Goal: Task Accomplishment & Management: Complete application form

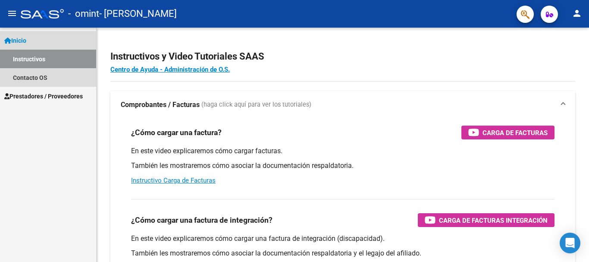
click at [67, 61] on link "Instructivos" at bounding box center [48, 59] width 96 height 19
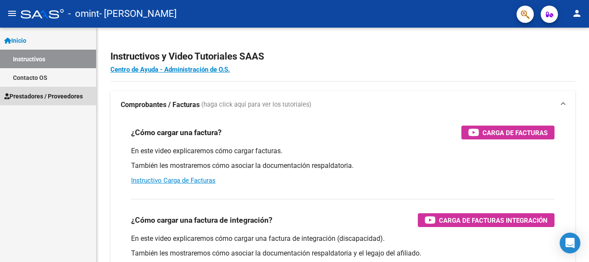
click at [61, 97] on span "Prestadores / Proveedores" at bounding box center [43, 95] width 78 height 9
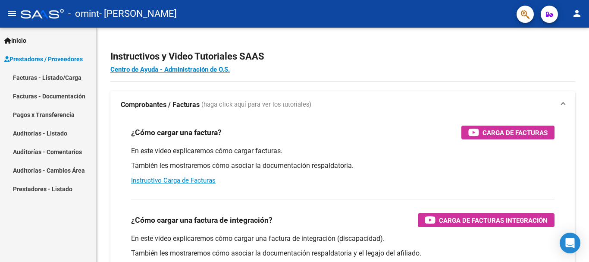
click at [65, 75] on link "Facturas - Listado/Carga" at bounding box center [48, 77] width 96 height 19
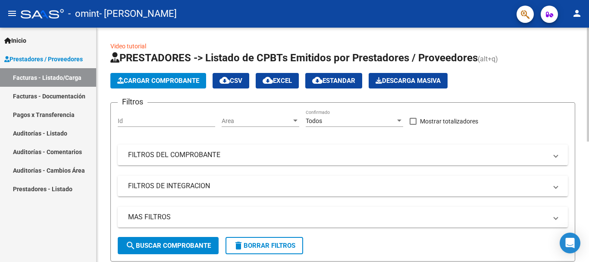
click at [163, 82] on span "Cargar Comprobante" at bounding box center [158, 81] width 82 height 8
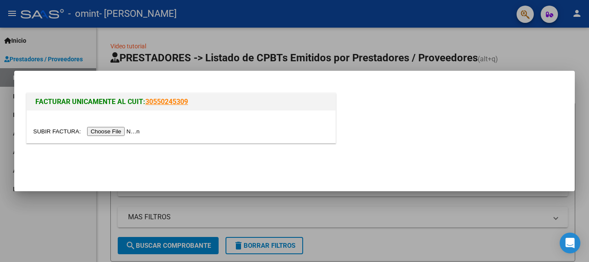
click at [131, 128] on input "file" at bounding box center [87, 131] width 109 height 9
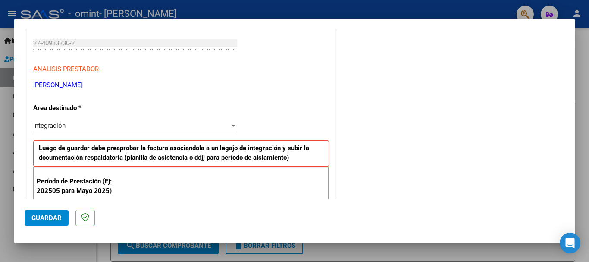
scroll to position [172, 0]
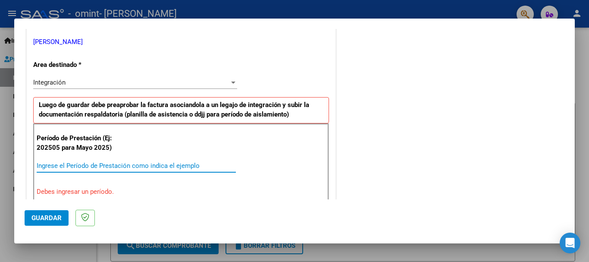
click at [90, 165] on input "Ingrese el Período de Prestación como indica el ejemplo" at bounding box center [136, 166] width 199 height 8
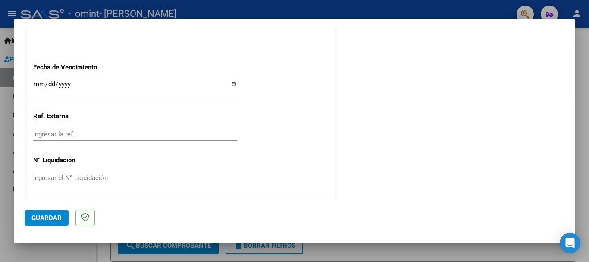
scroll to position [588, 0]
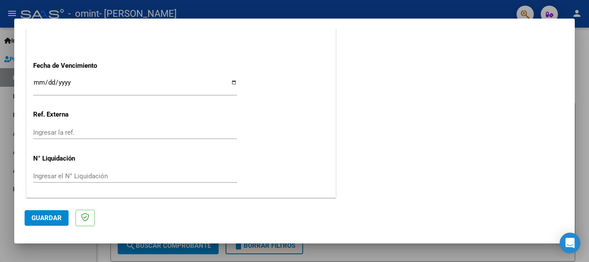
type input "202508"
click at [34, 217] on span "Guardar" at bounding box center [46, 218] width 30 height 8
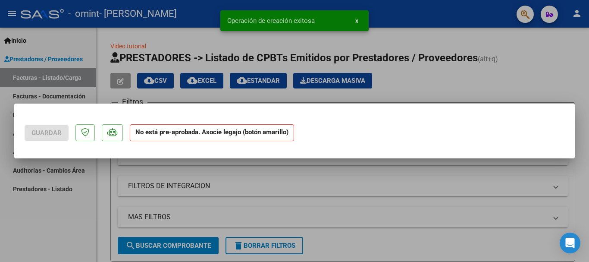
scroll to position [0, 0]
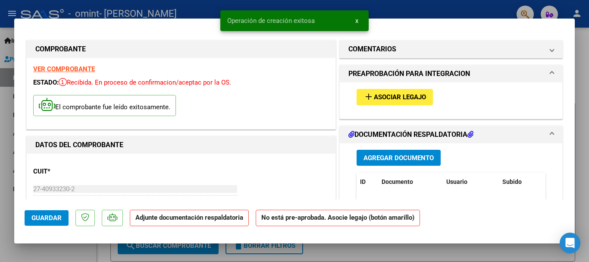
click at [87, 67] on strong "VER COMPROBANTE" at bounding box center [64, 69] width 62 height 8
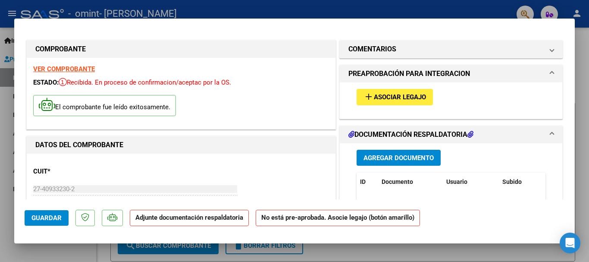
click at [412, 95] on span "Asociar Legajo" at bounding box center [400, 98] width 52 height 8
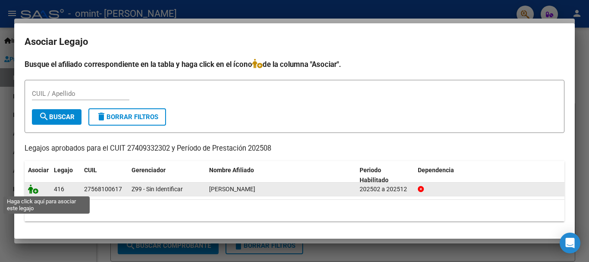
click at [34, 190] on icon at bounding box center [33, 188] width 10 height 9
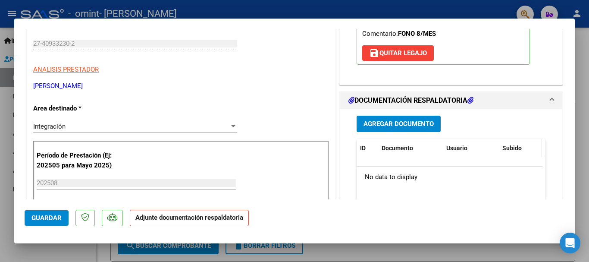
scroll to position [172, 0]
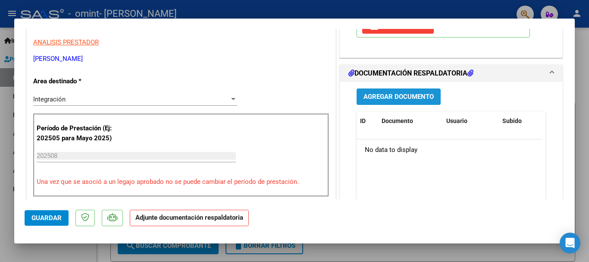
click at [390, 97] on span "Agregar Documento" at bounding box center [398, 97] width 70 height 8
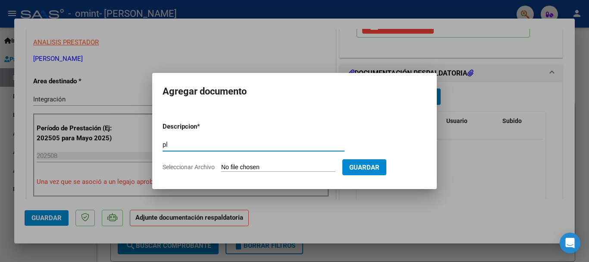
type input "p"
type input "PLANILLA DE ASISTENCIA AGOSTO"
click at [335, 170] on input "Seleccionar Archivo" at bounding box center [278, 167] width 114 height 8
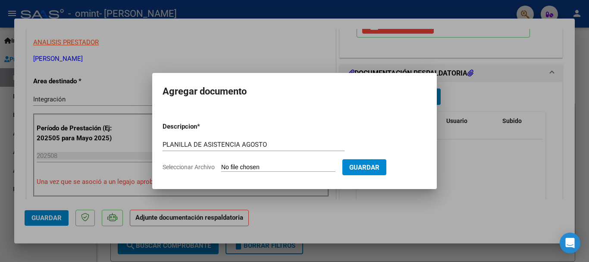
type input "C:\fakepath\Asistencia [PERSON_NAME] Ago.pdf"
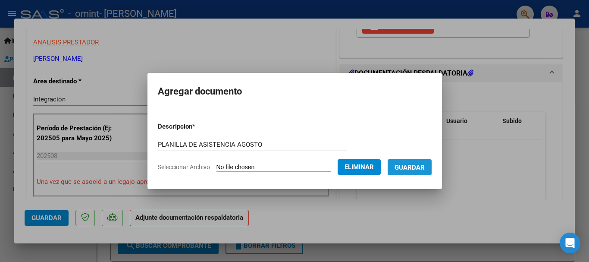
click at [419, 170] on span "Guardar" at bounding box center [409, 167] width 30 height 8
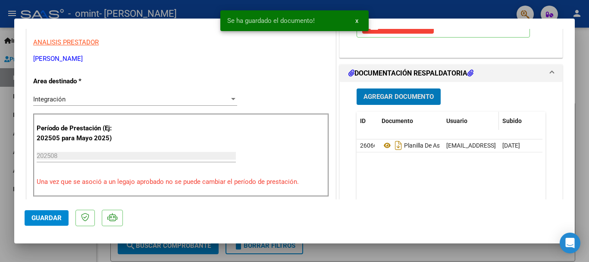
scroll to position [216, 0]
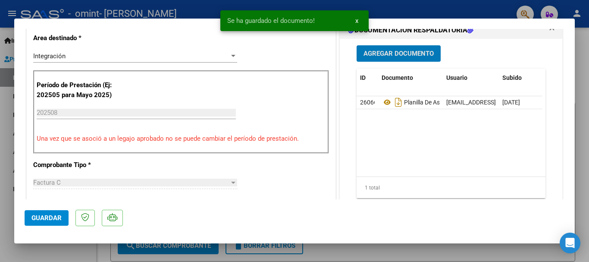
click at [58, 218] on span "Guardar" at bounding box center [46, 218] width 30 height 8
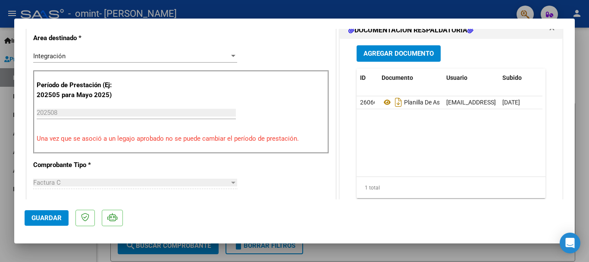
click at [47, 217] on span "Guardar" at bounding box center [46, 218] width 30 height 8
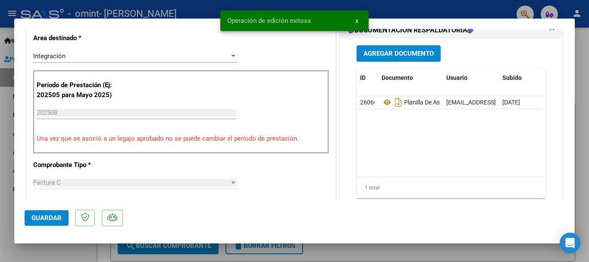
click at [357, 24] on span "x" at bounding box center [356, 21] width 3 height 8
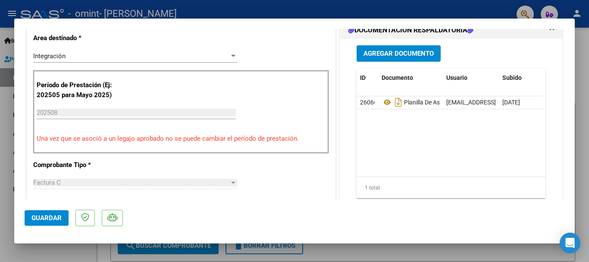
click at [67, 247] on div at bounding box center [294, 131] width 589 height 262
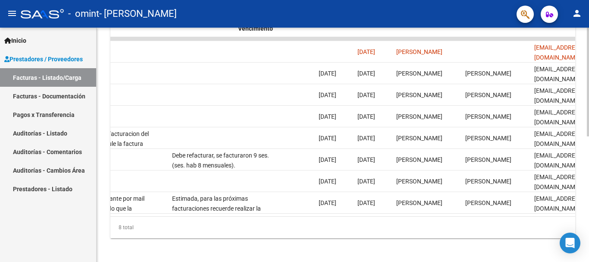
scroll to position [0, 1353]
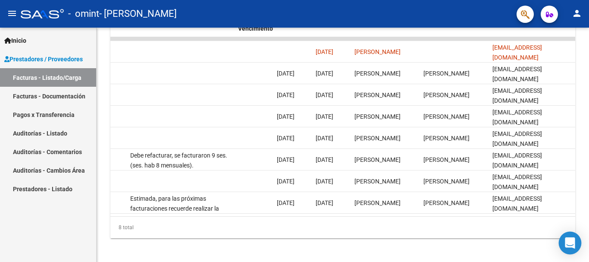
click at [571, 246] on icon "Open Intercom Messenger" at bounding box center [570, 242] width 10 height 11
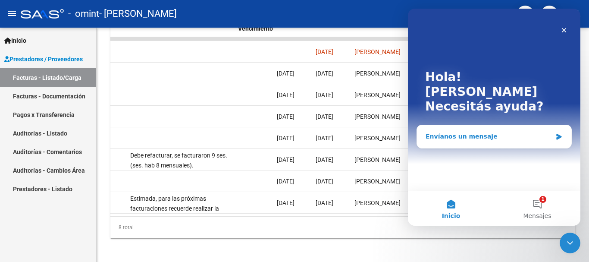
scroll to position [0, 0]
click at [477, 132] on div "Envíanos un mensaje" at bounding box center [488, 136] width 126 height 9
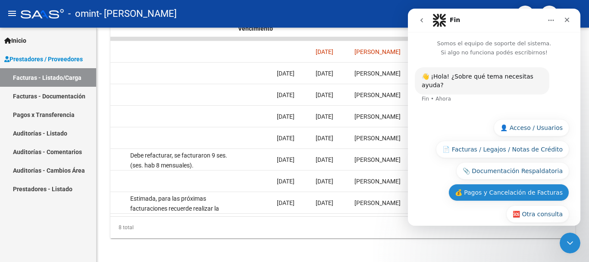
scroll to position [3, 0]
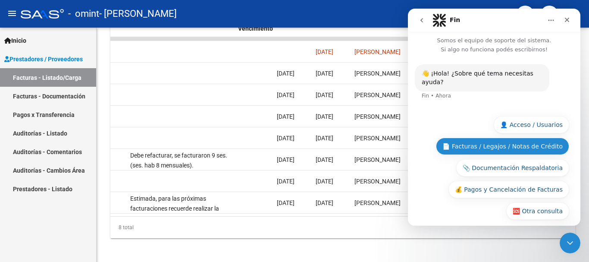
click at [484, 138] on button "📄 Facturas / Legajos / Notas de Crédito" at bounding box center [502, 146] width 133 height 17
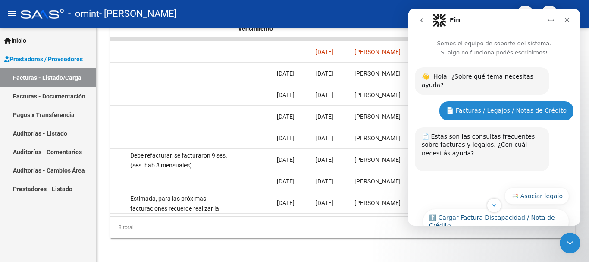
scroll to position [43, 0]
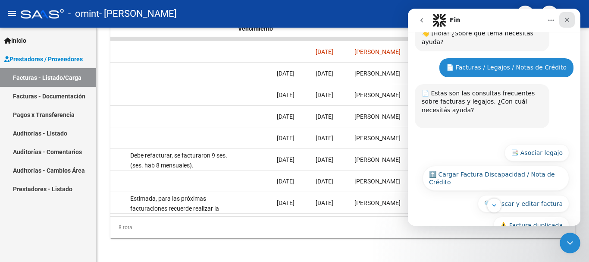
click at [566, 22] on icon "Cerrar" at bounding box center [566, 19] width 7 height 7
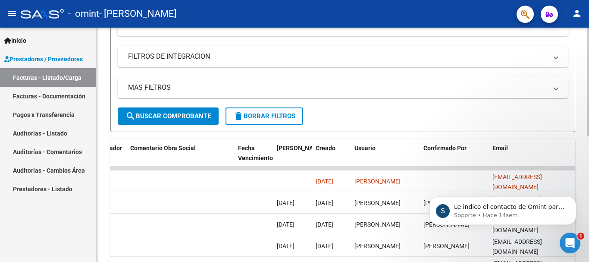
scroll to position [165, 0]
drag, startPoint x: 567, startPoint y: 241, endPoint x: 1116, endPoint y: 449, distance: 587.5
click at [566, 242] on icon "Abrir Intercom Messenger" at bounding box center [569, 241] width 14 height 14
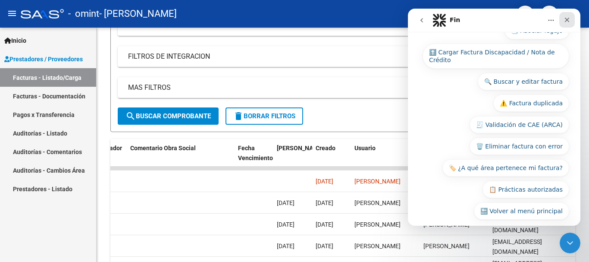
drag, startPoint x: 566, startPoint y: 22, endPoint x: 899, endPoint y: 106, distance: 343.2
click at [566, 22] on icon "Cerrar" at bounding box center [566, 19] width 7 height 7
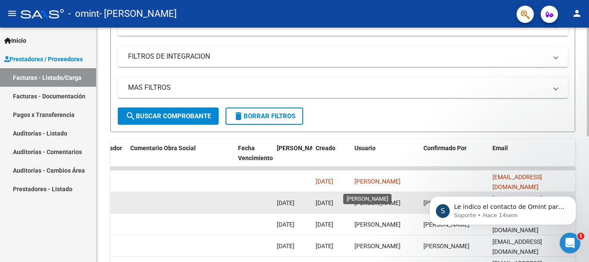
scroll to position [0, 0]
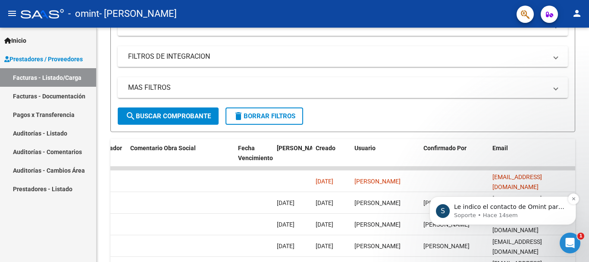
click at [537, 215] on p "Soporte • Hace 14sem" at bounding box center [509, 215] width 111 height 8
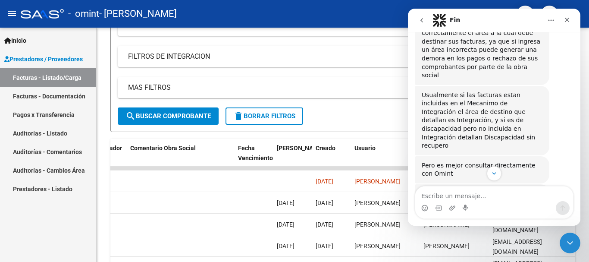
scroll to position [234, 0]
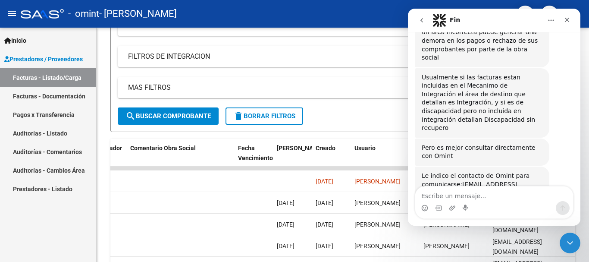
click at [479, 197] on textarea "Escribe un mensaje..." at bounding box center [494, 193] width 158 height 15
drag, startPoint x: 534, startPoint y: 158, endPoint x: 458, endPoint y: 163, distance: 76.4
click at [458, 172] on div "Le indico el contacto de Omint para comunicarse: [EMAIL_ADDRESS][DOMAIN_NAME]" at bounding box center [482, 184] width 121 height 25
copy link "[EMAIL_ADDRESS][DOMAIN_NAME]"
drag, startPoint x: 568, startPoint y: 22, endPoint x: 837, endPoint y: 163, distance: 303.5
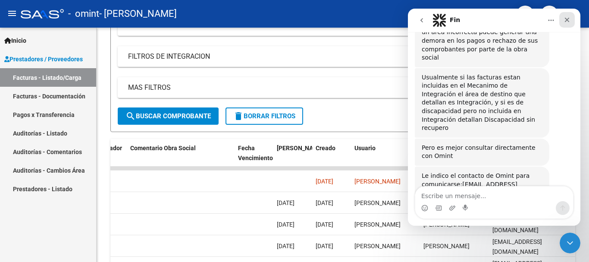
click at [568, 22] on icon "Cerrar" at bounding box center [567, 20] width 5 height 5
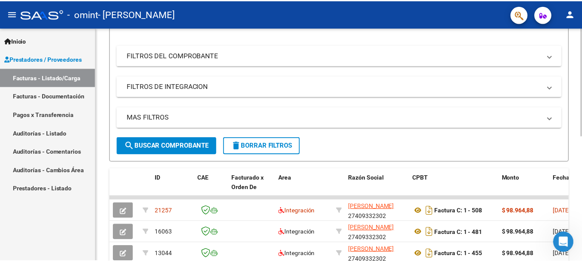
scroll to position [97, 0]
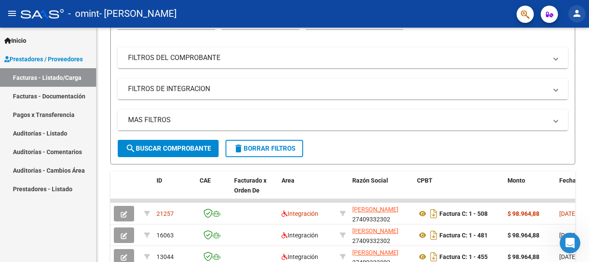
click at [578, 12] on mat-icon "person" at bounding box center [577, 13] width 10 height 10
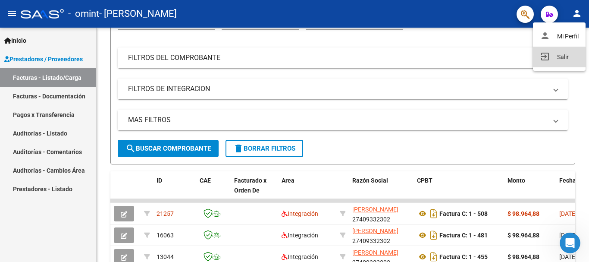
click at [552, 55] on button "exit_to_app Salir" at bounding box center [559, 57] width 53 height 21
